Goal: Task Accomplishment & Management: Manage account settings

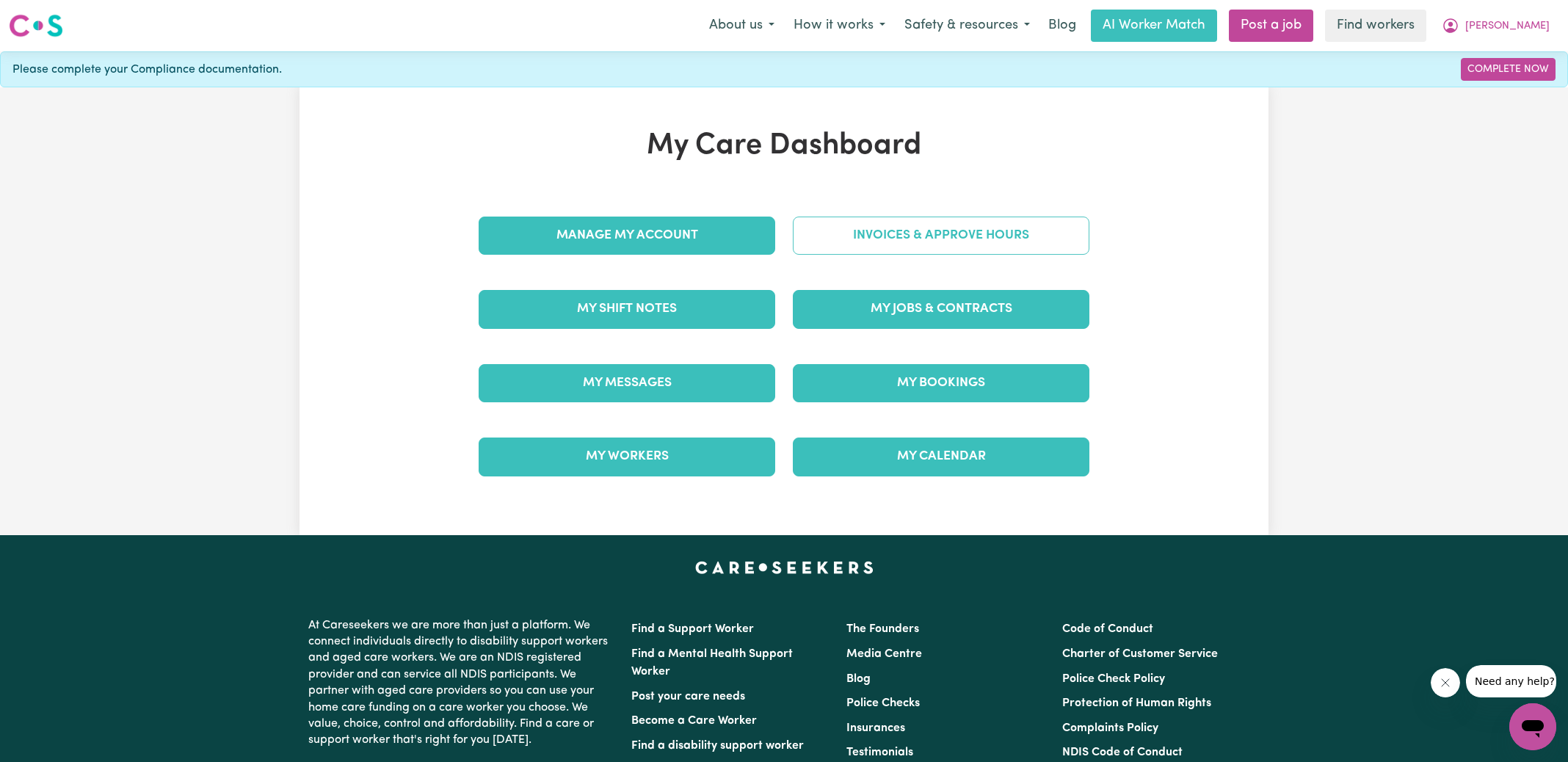
click at [938, 235] on link "Invoices & Approve Hours" at bounding box center [941, 235] width 297 height 38
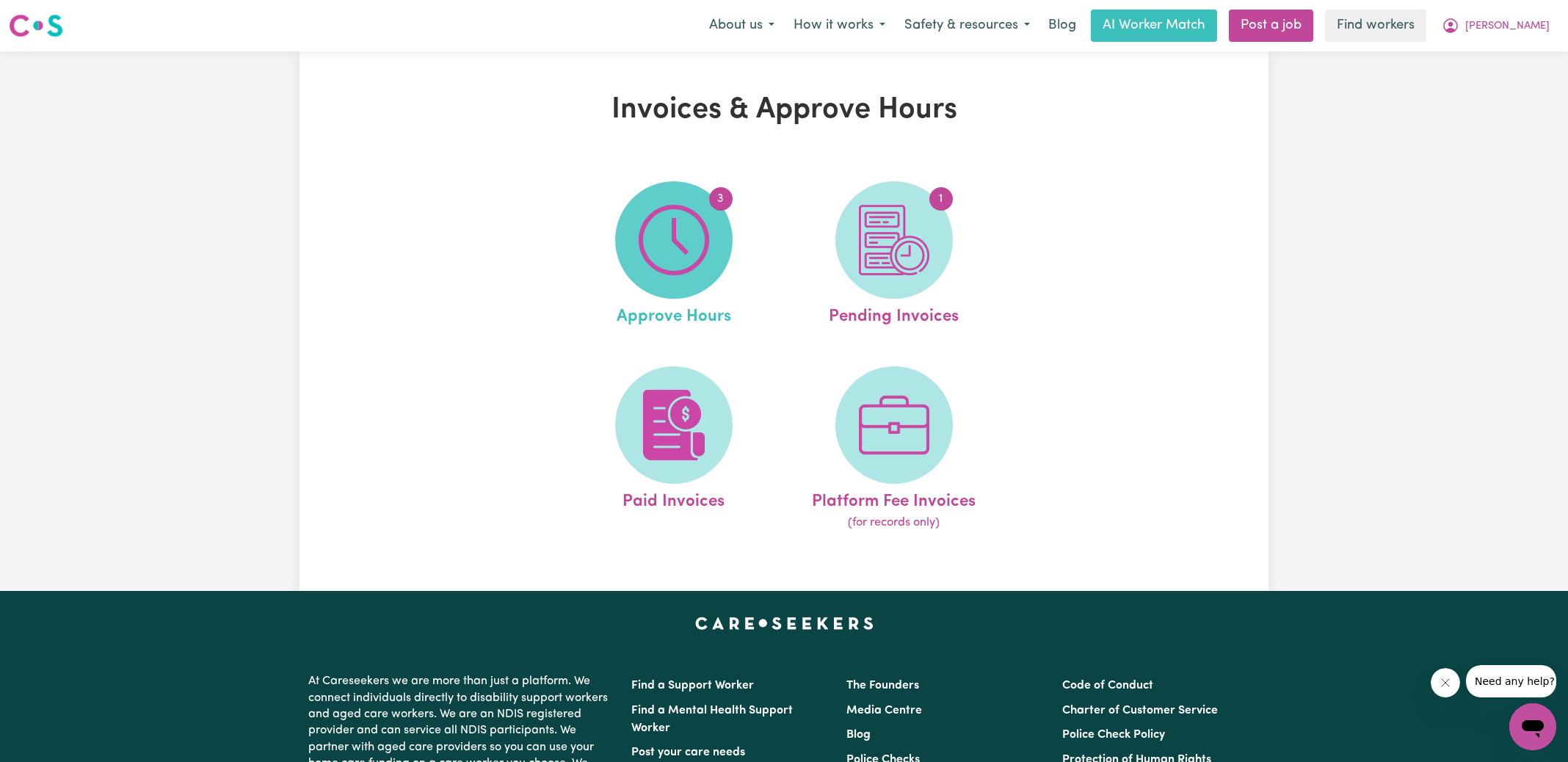
click at [669, 240] on img at bounding box center [673, 239] width 71 height 71
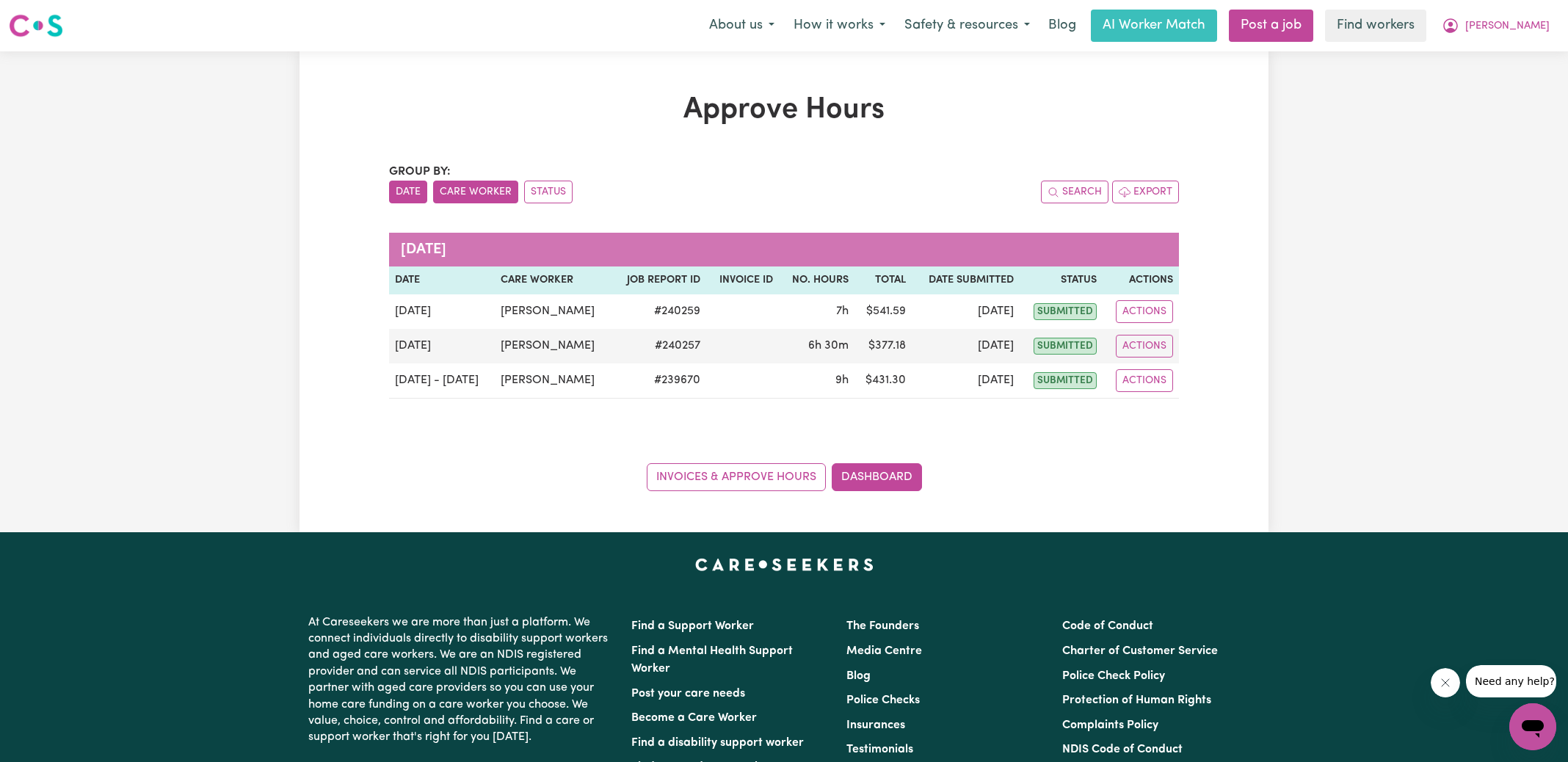
click at [471, 196] on button "Care Worker" at bounding box center [475, 192] width 85 height 23
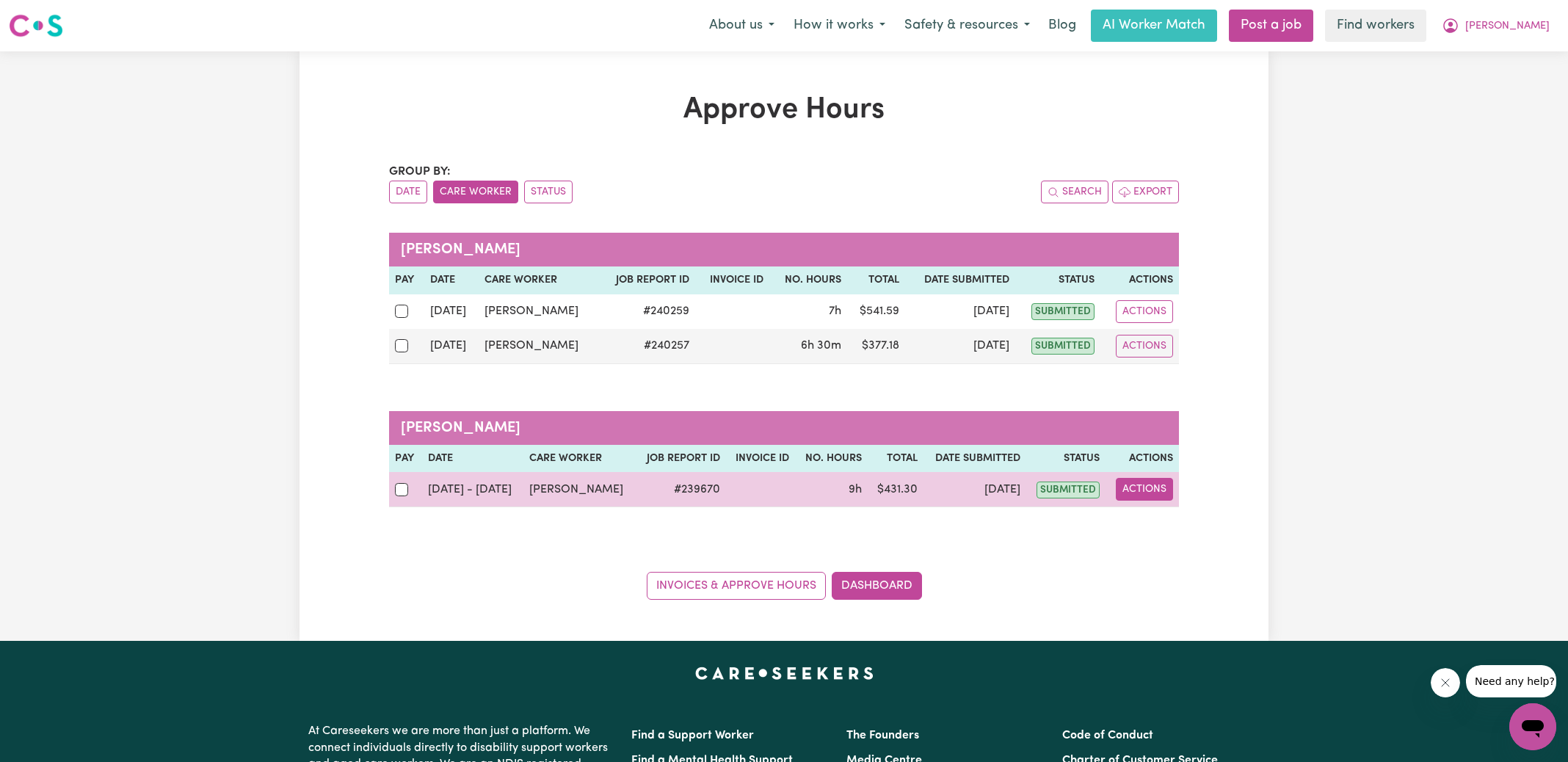
click at [1154, 488] on button "Actions" at bounding box center [1144, 489] width 57 height 23
click at [1183, 521] on link "View Job Report" at bounding box center [1181, 522] width 125 height 29
select select "pm"
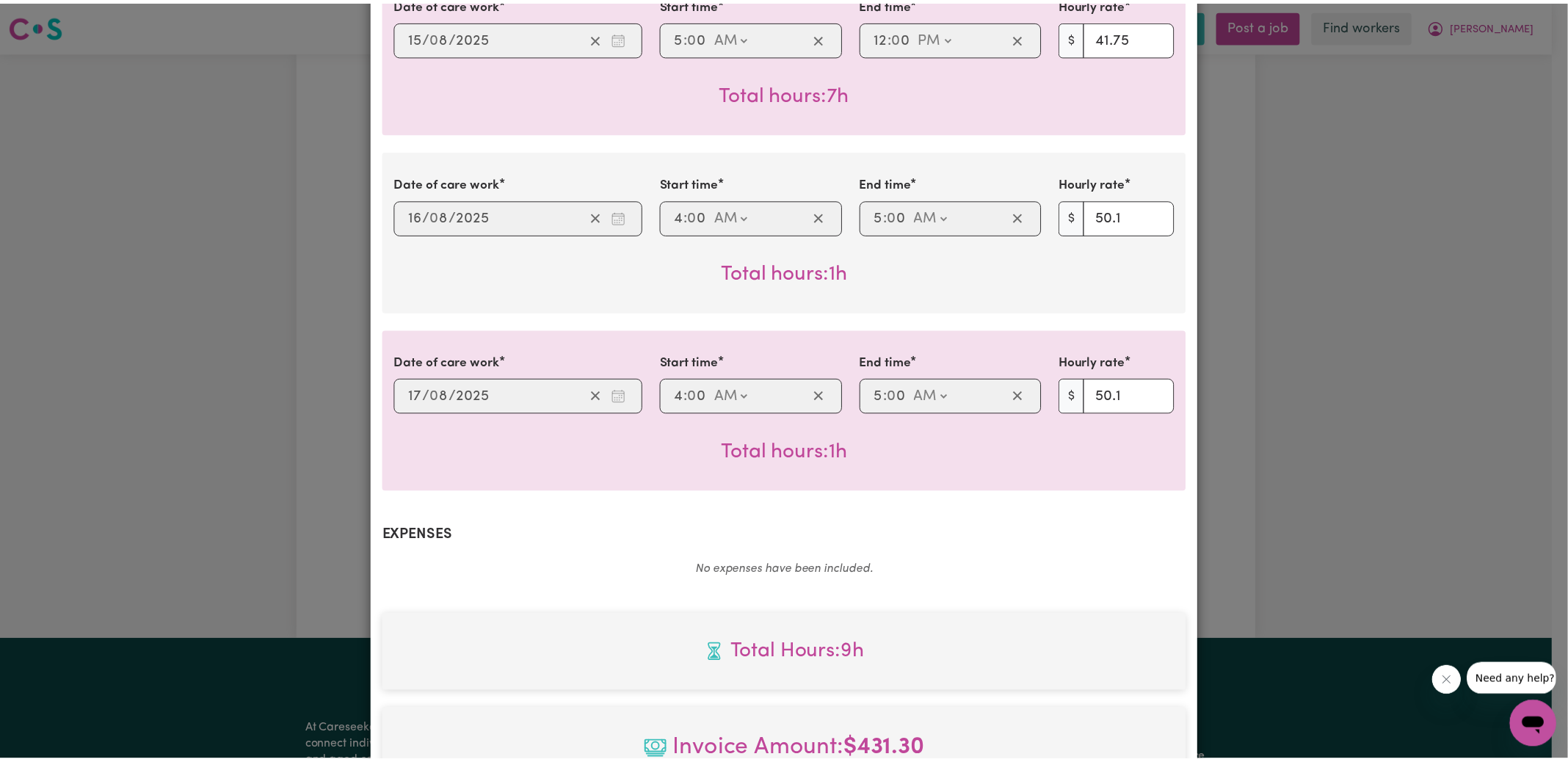
scroll to position [726, 0]
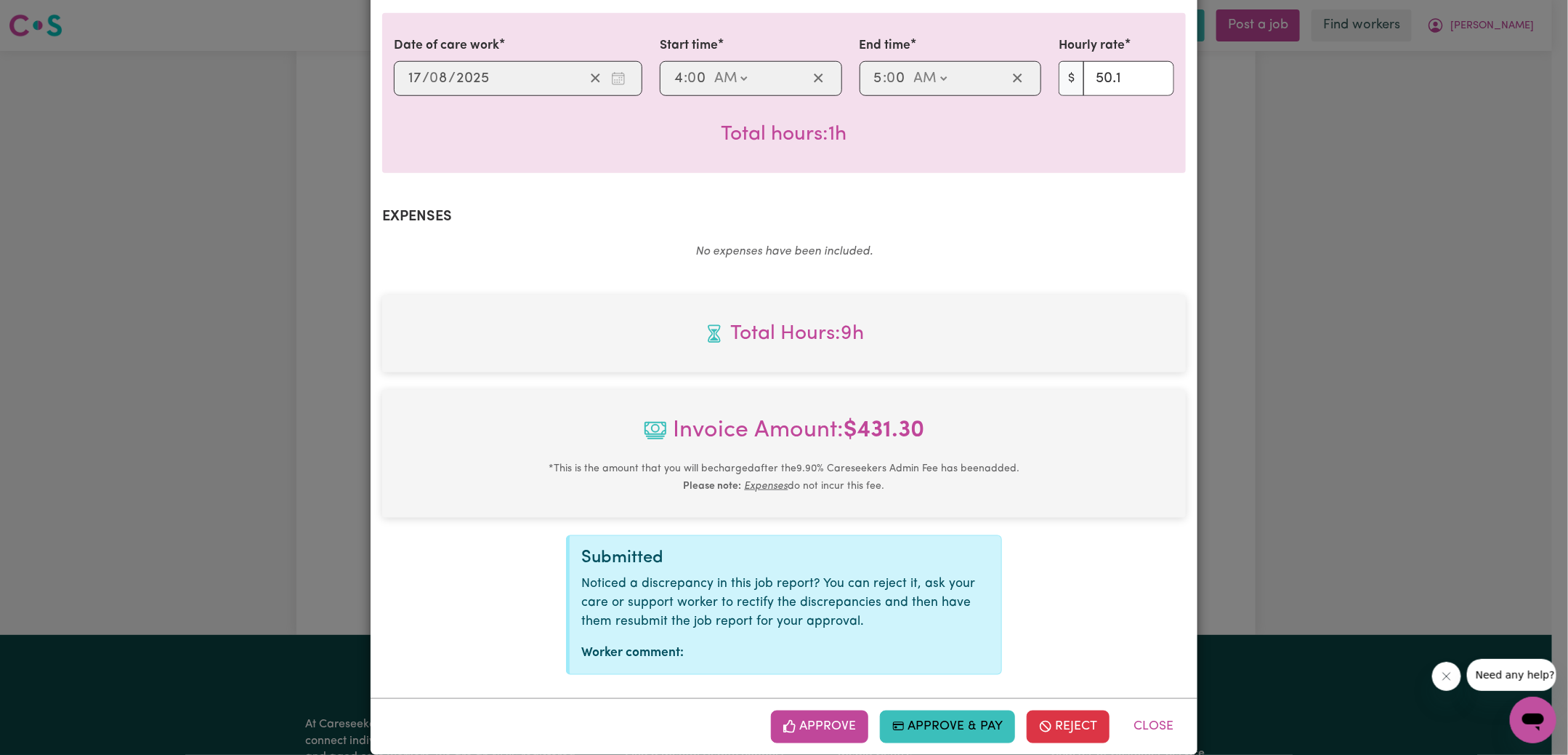
drag, startPoint x: 850, startPoint y: 710, endPoint x: 1041, endPoint y: 598, distance: 221.4
click at [850, 710] on button "Approve" at bounding box center [820, 726] width 97 height 32
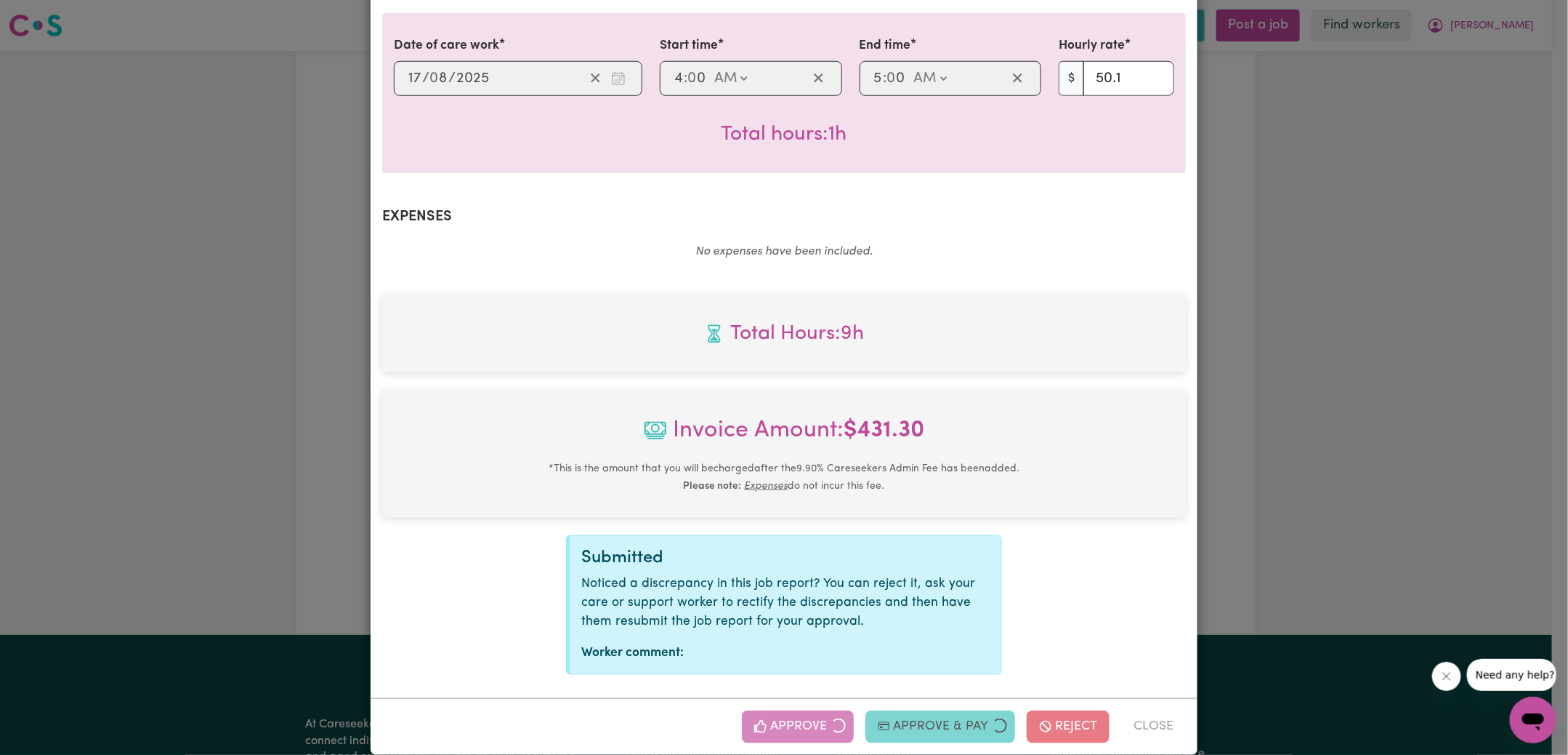
click at [1393, 456] on div "Job Report # 239670 - [PERSON_NAME] Summary Job report # 239670 Client name: [P…" at bounding box center [784, 377] width 1568 height 755
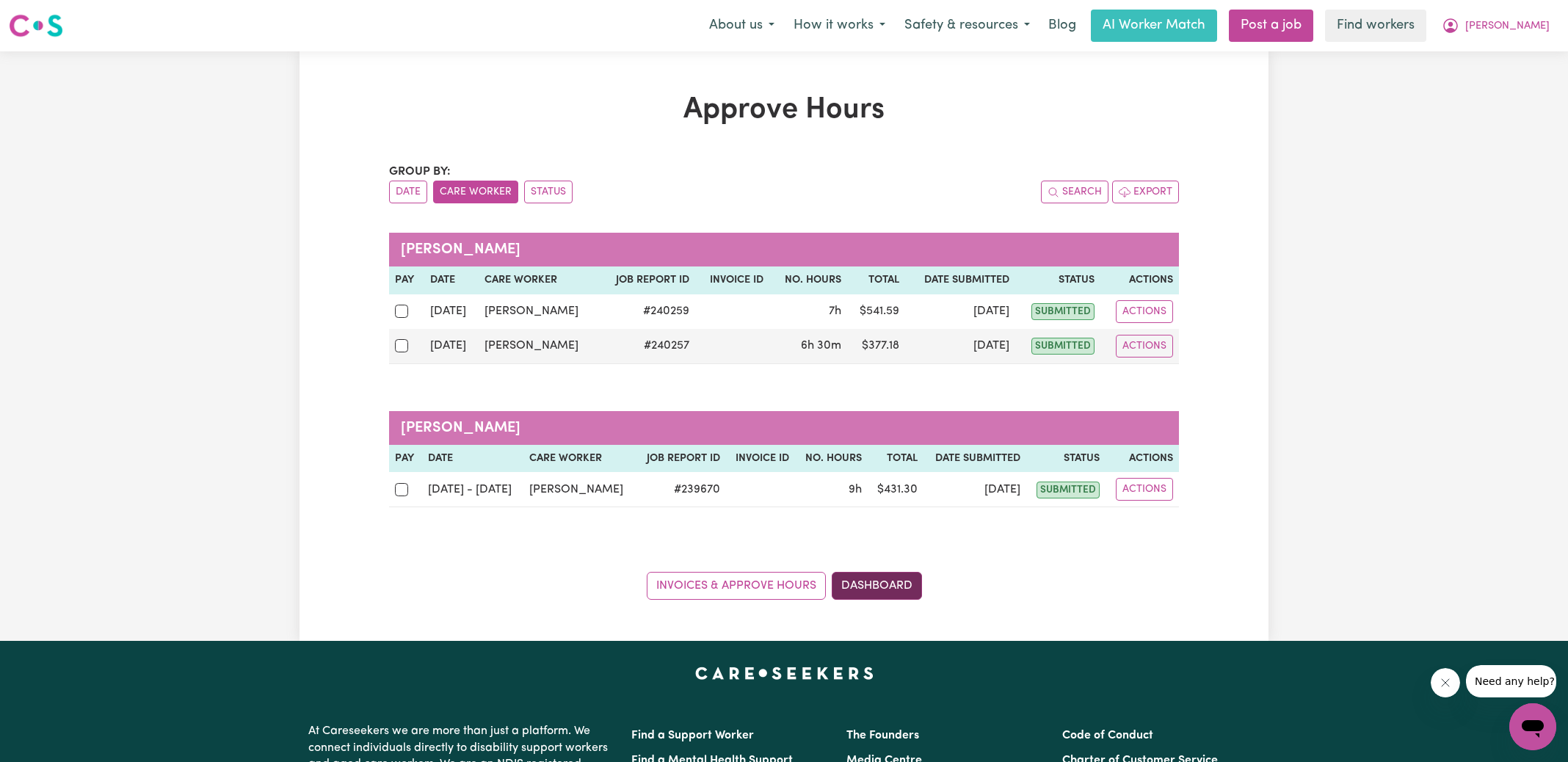
click at [891, 577] on link "Dashboard" at bounding box center [877, 585] width 90 height 28
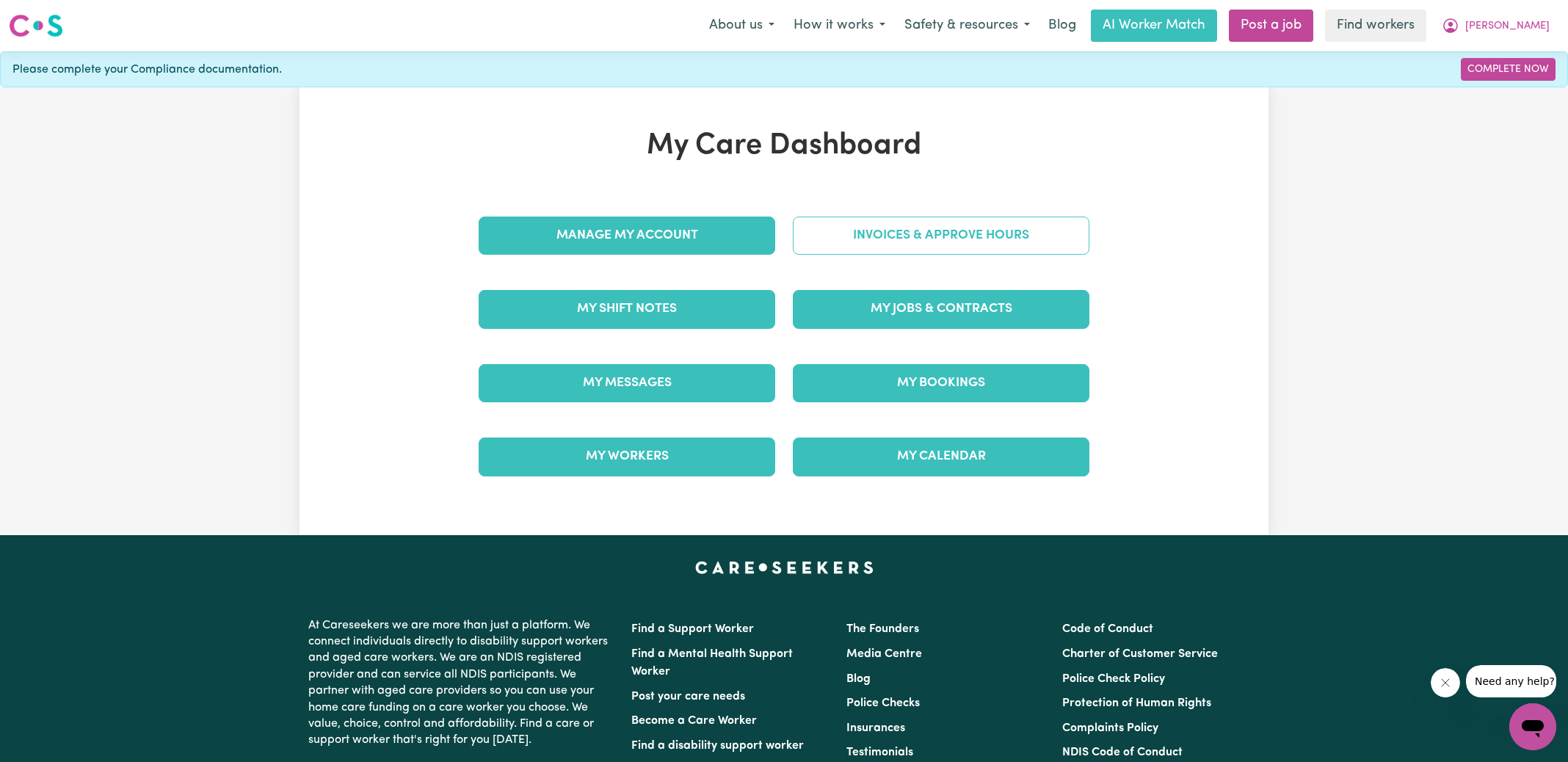
click at [911, 241] on link "Invoices & Approve Hours" at bounding box center [941, 235] width 297 height 38
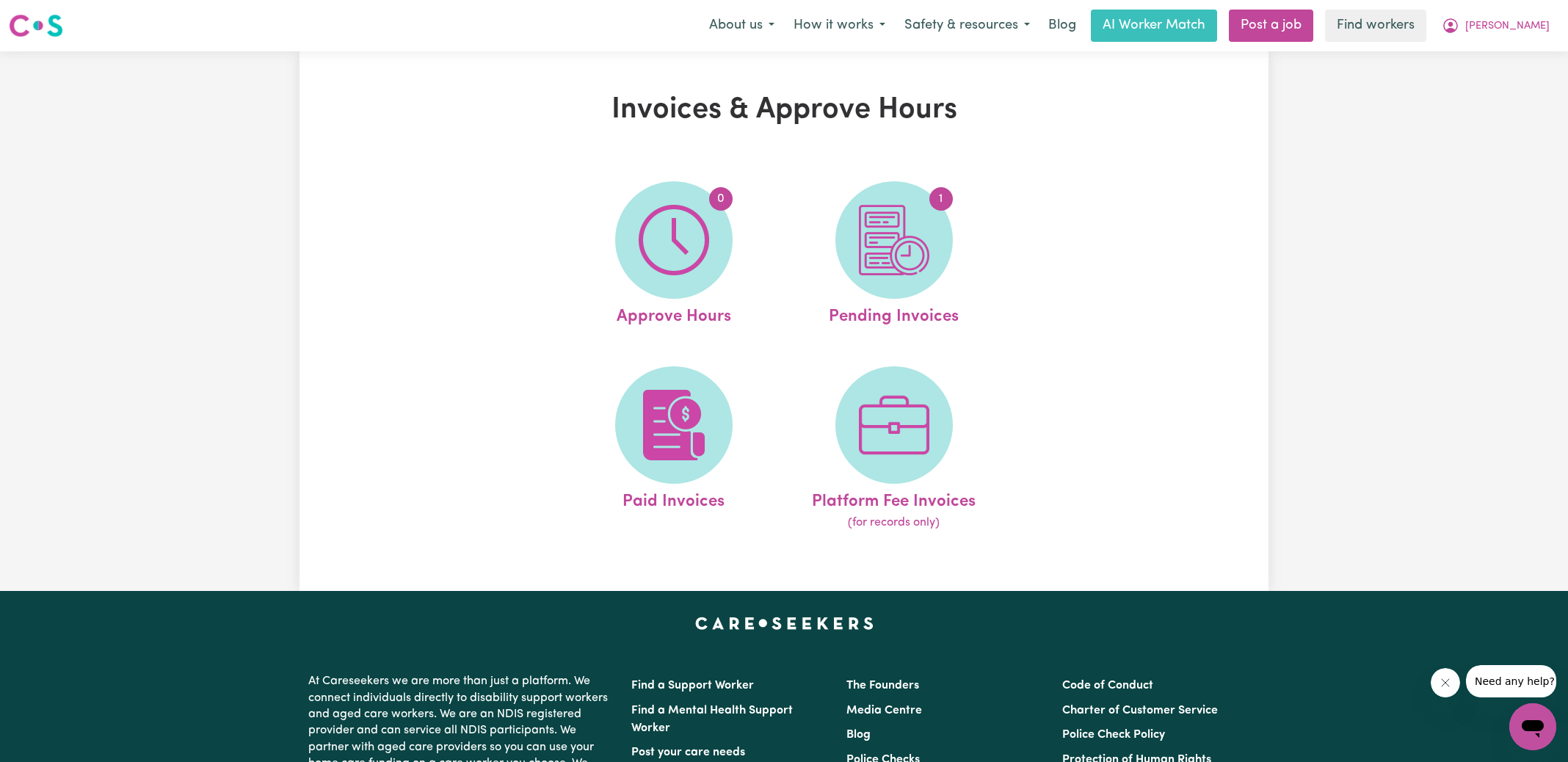
click at [911, 241] on img at bounding box center [894, 239] width 71 height 71
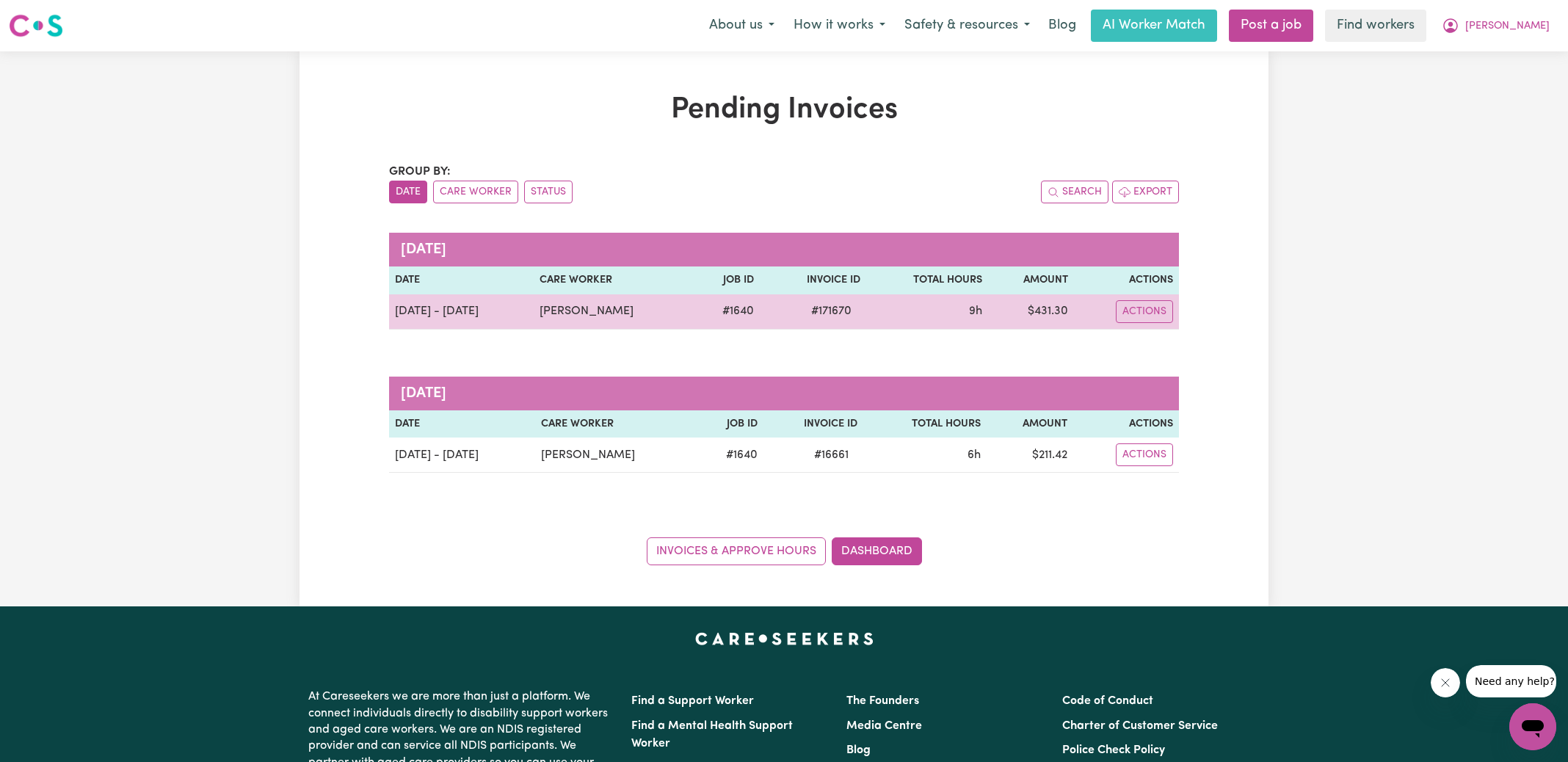
click at [819, 320] on td "# 171670" at bounding box center [812, 312] width 105 height 35
click at [824, 308] on span "# 171670" at bounding box center [831, 311] width 58 height 17
click at [824, 307] on span "# 171670" at bounding box center [831, 311] width 58 height 17
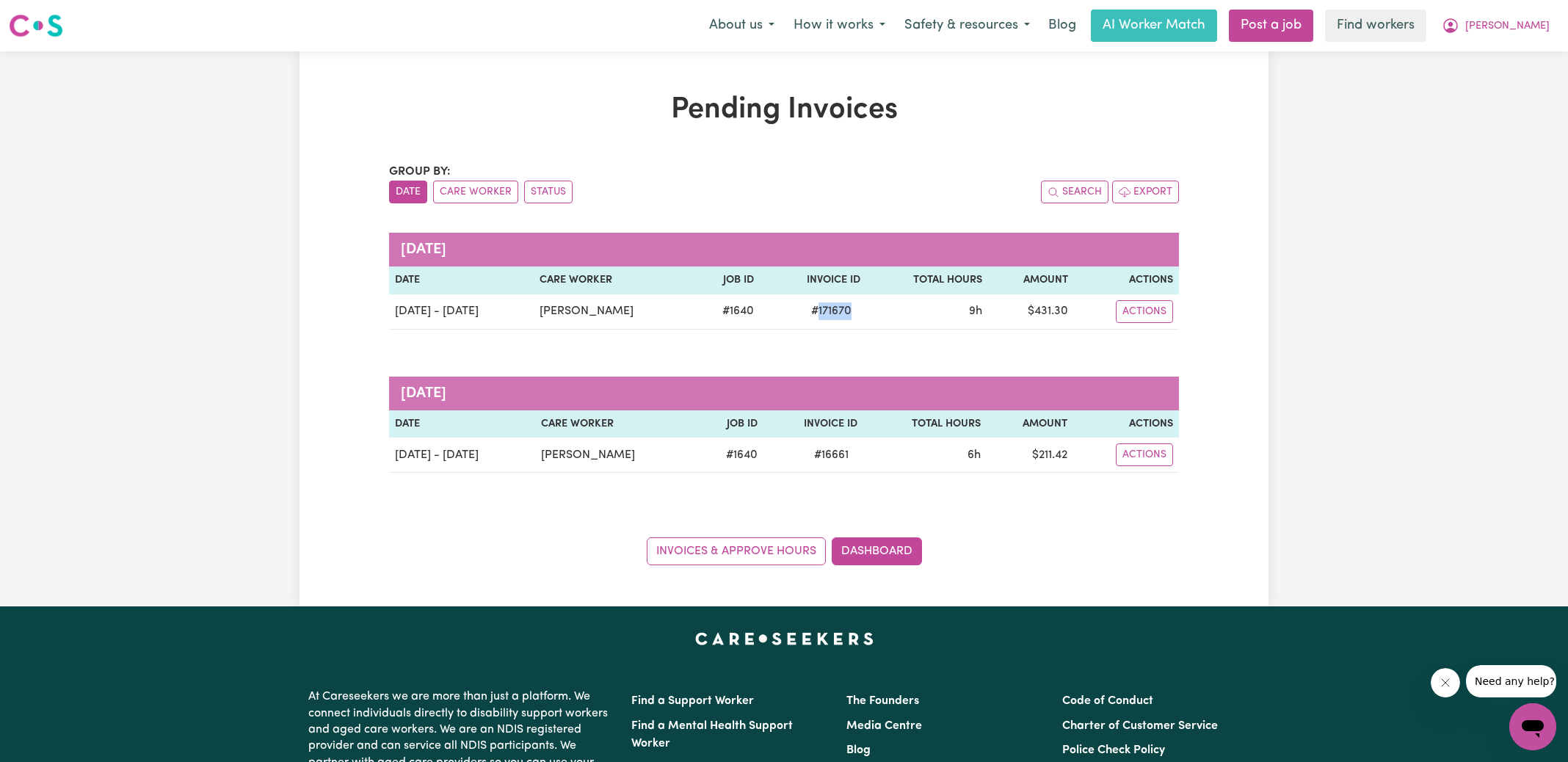
copy span "171670"
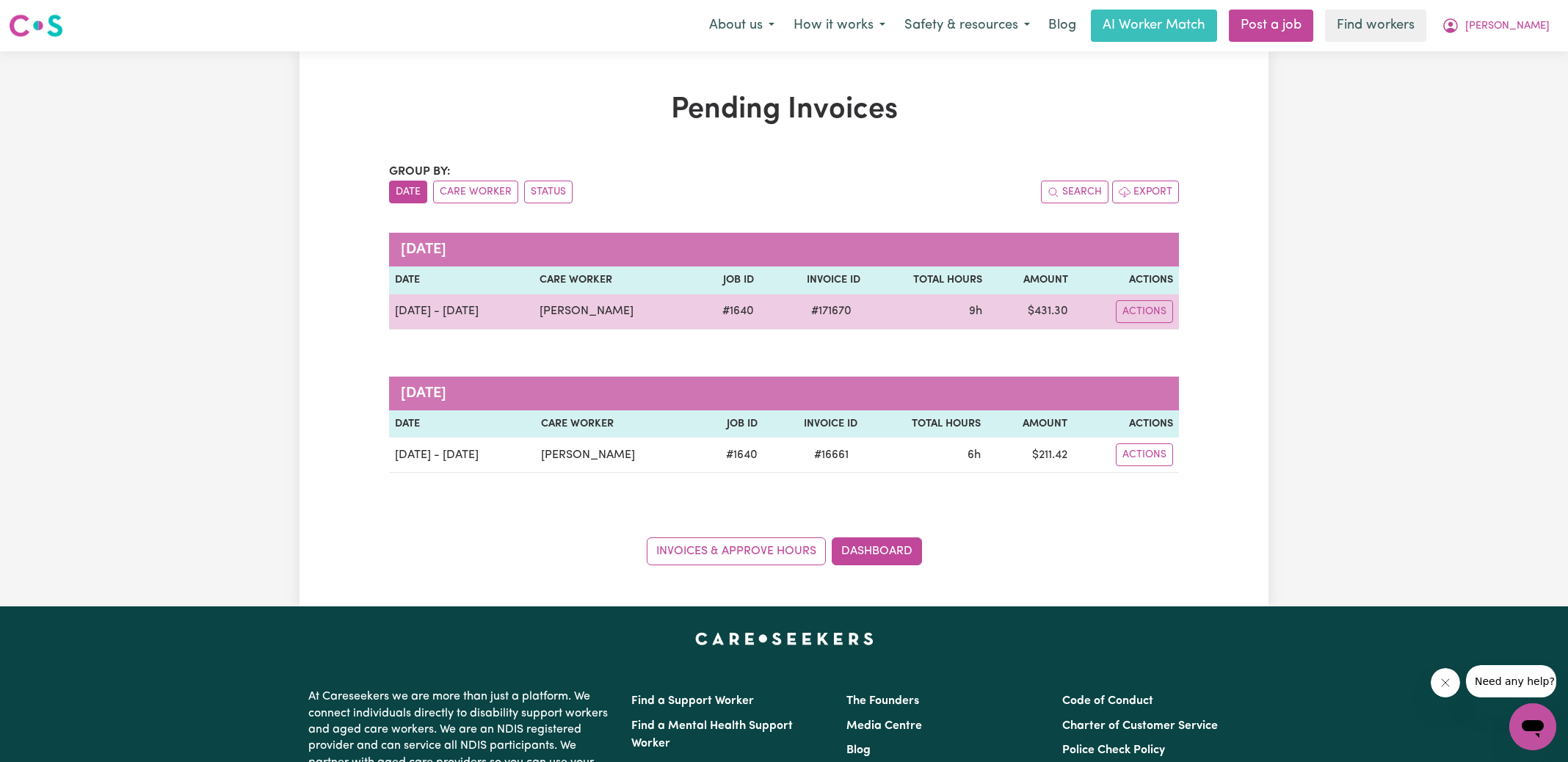
click at [1049, 311] on td "$ 431.30" at bounding box center [1031, 312] width 86 height 35
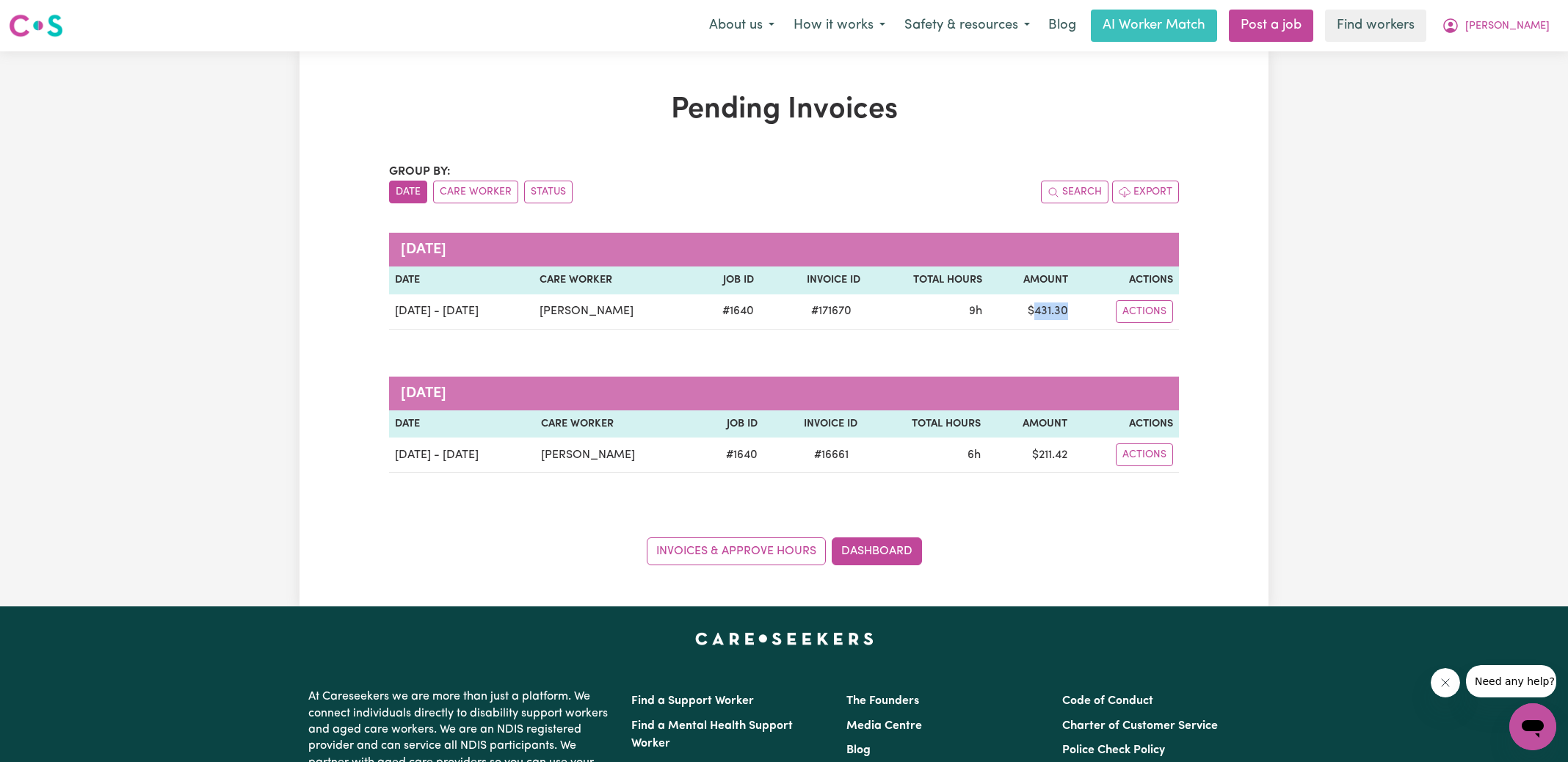
copy td "431.30"
click at [1531, 29] on span "[PERSON_NAME]" at bounding box center [1507, 26] width 84 height 16
click at [1503, 88] on link "Logout" at bounding box center [1501, 84] width 116 height 28
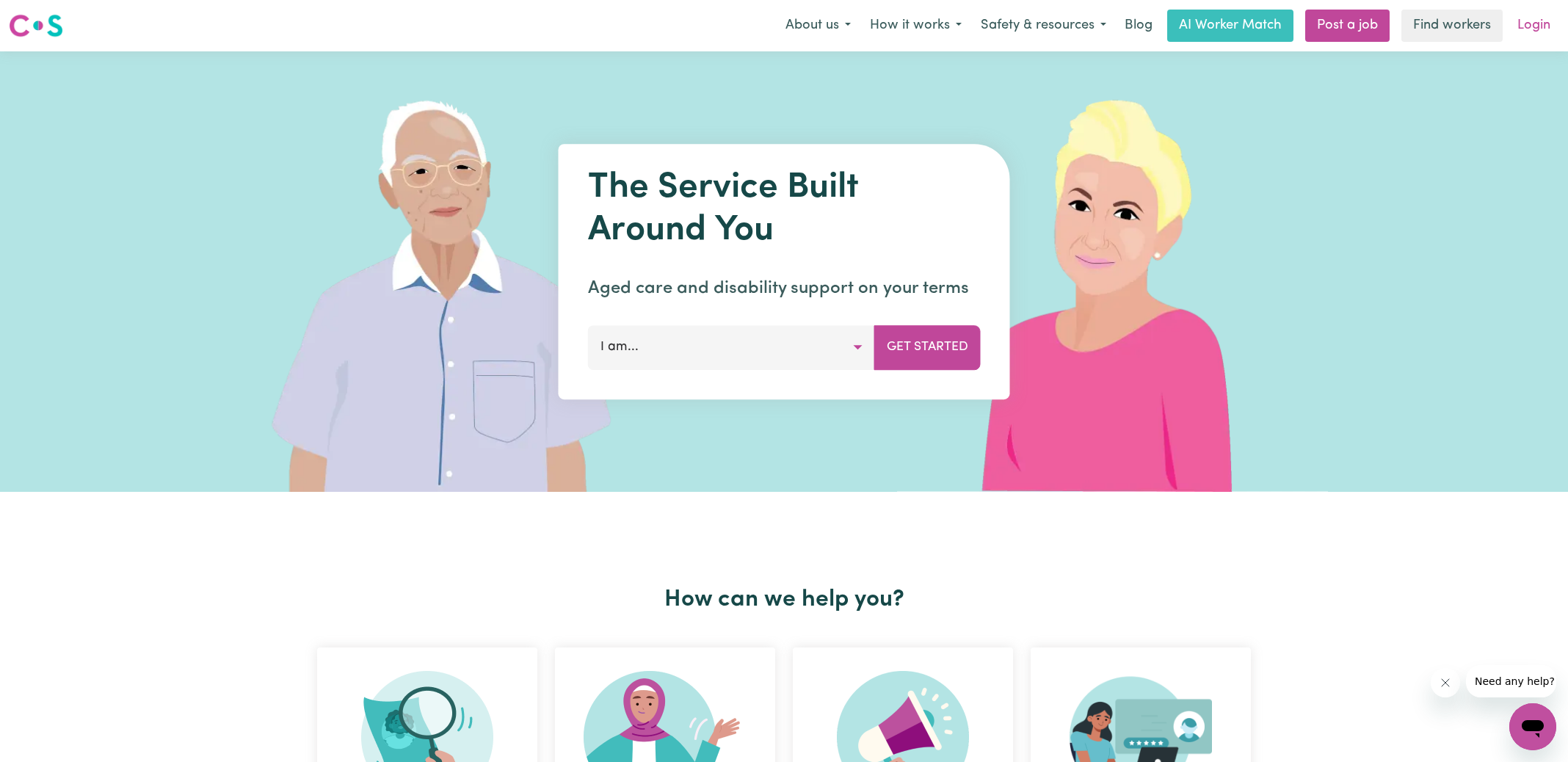
click at [1521, 36] on link "Login" at bounding box center [1534, 25] width 51 height 33
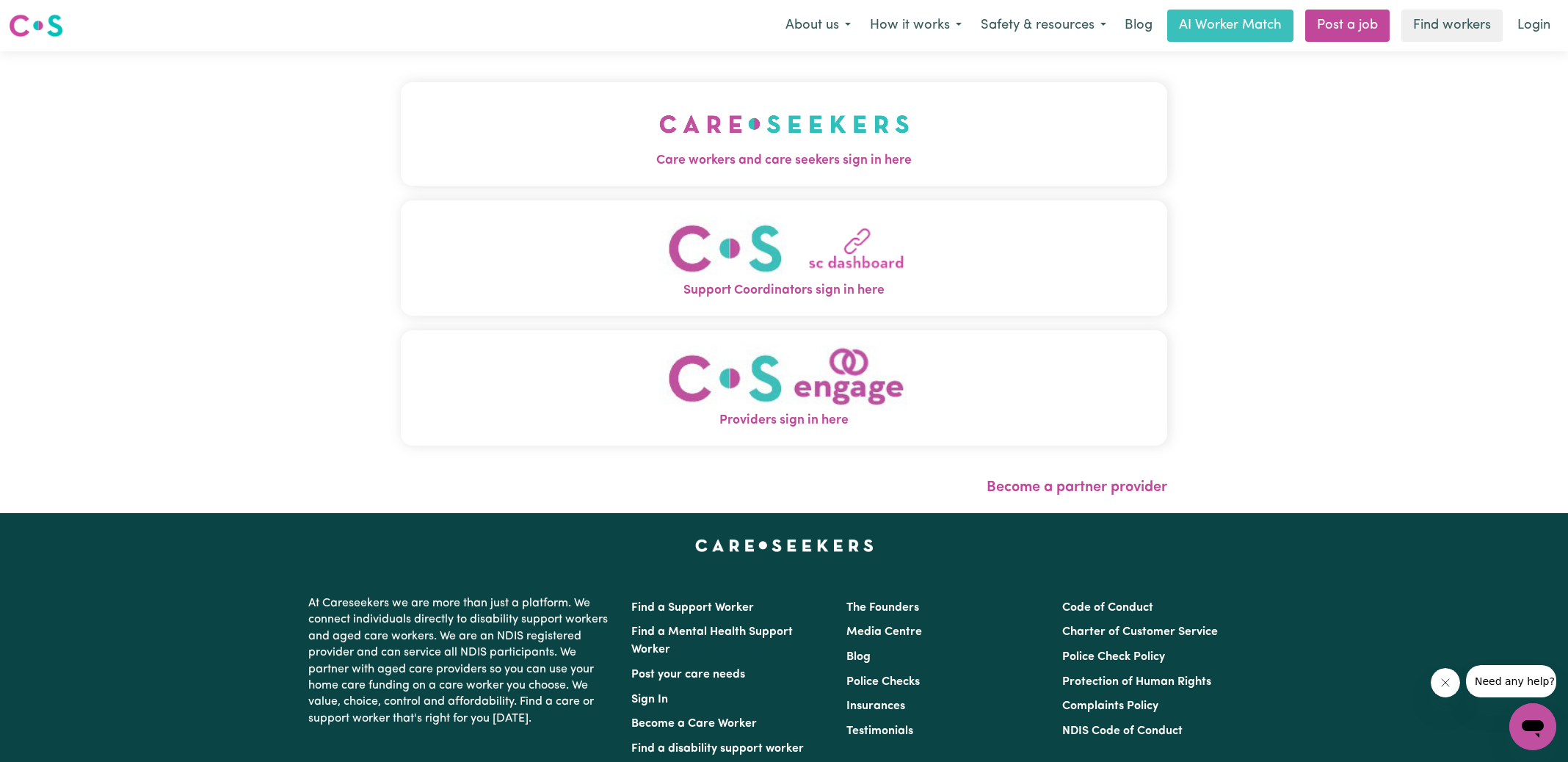
click at [641, 130] on button "Care workers and care seekers sign in here" at bounding box center [784, 134] width 766 height 103
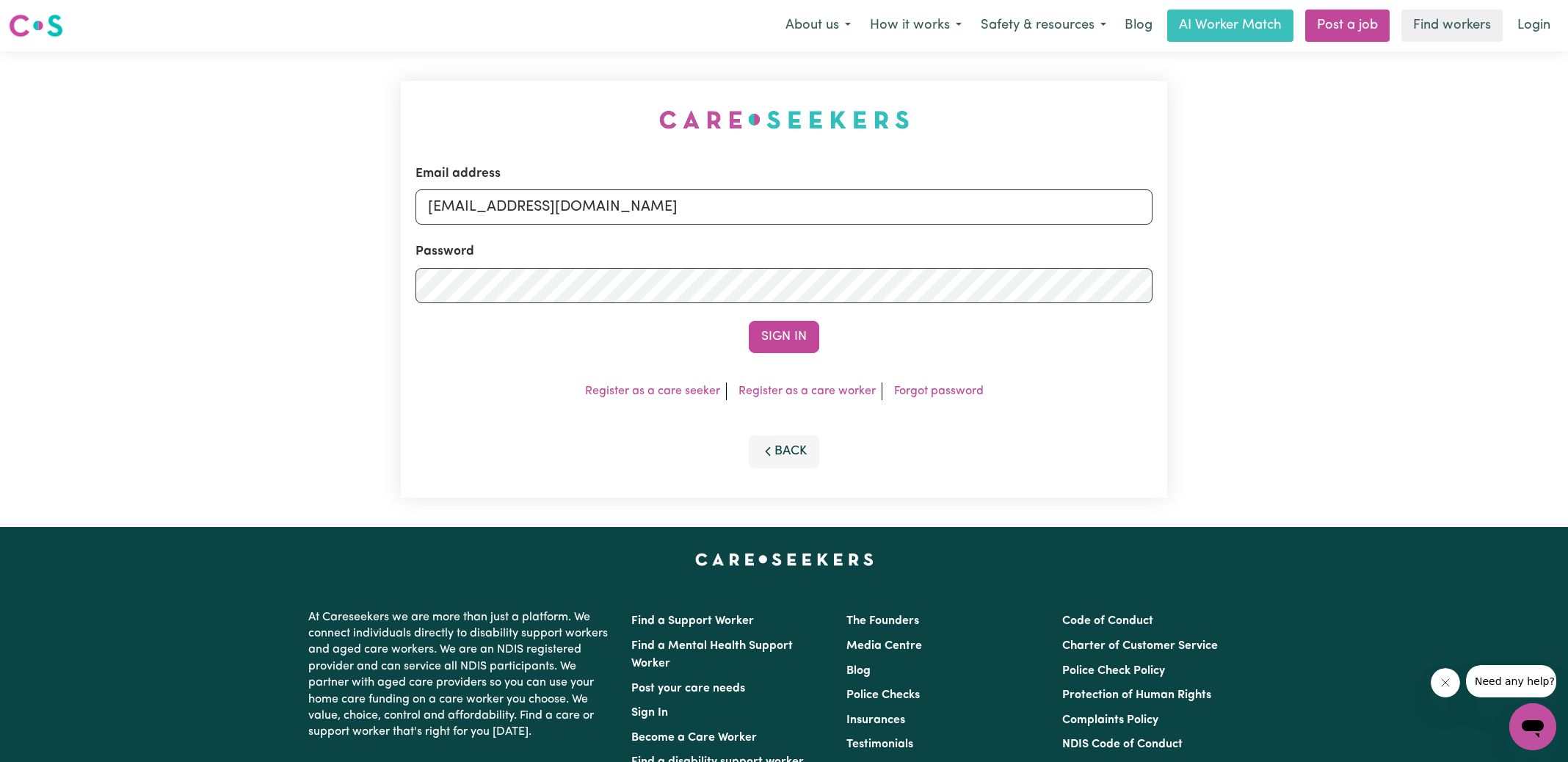
click at [396, 90] on div "Email address [EMAIL_ADDRESS][DOMAIN_NAME] Password Sign In Register as a care …" at bounding box center [784, 289] width 784 height 476
drag, startPoint x: 504, startPoint y: 210, endPoint x: 1403, endPoint y: 340, distance: 908.4
click at [1384, 348] on div "Email address [EMAIL_ADDRESS][DOMAIN_NAME] Password Sign In Register as a care …" at bounding box center [784, 289] width 1568 height 476
type input "[EMAIL_ADDRESS][PERSON_NAME][DOMAIN_NAME]"
click at [749, 320] on button "Sign In" at bounding box center [784, 336] width 71 height 33
